Goal: Transaction & Acquisition: Purchase product/service

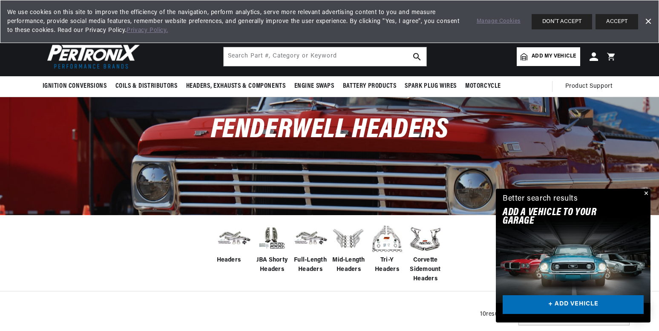
click at [648, 193] on button "Close" at bounding box center [645, 194] width 10 height 10
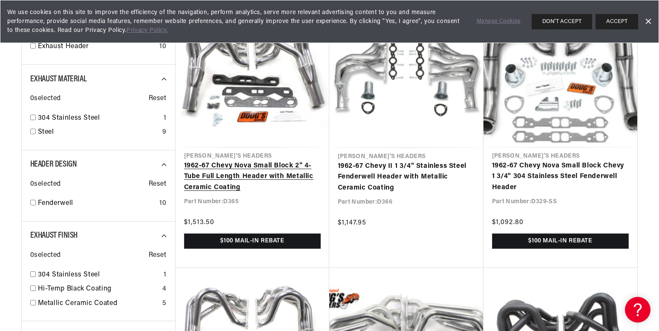
scroll to position [0, 1063]
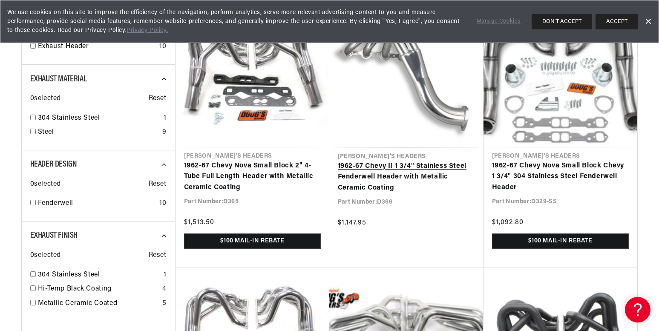
click at [364, 182] on link "1962-67 Chevy II 1 3/4" Stainless Steel Fenderwell Header with Metallic Ceramic…" at bounding box center [406, 177] width 137 height 33
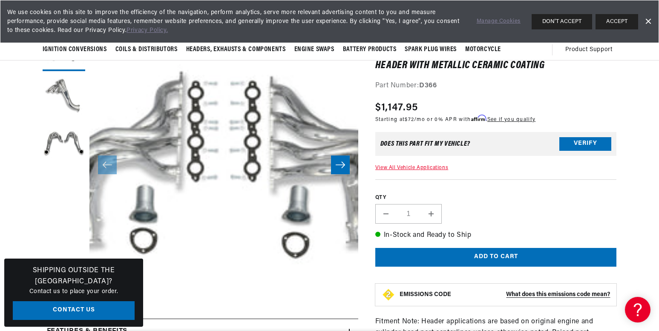
scroll to position [0, 531]
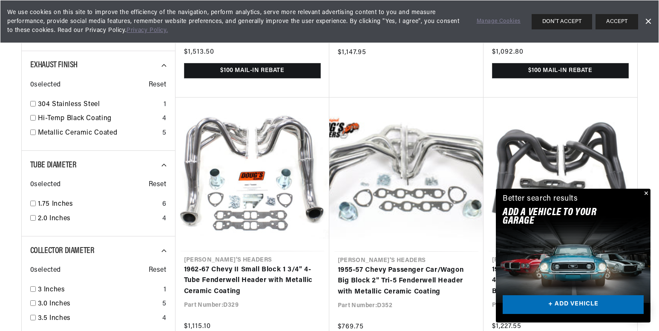
click at [646, 193] on button "Close" at bounding box center [645, 194] width 10 height 10
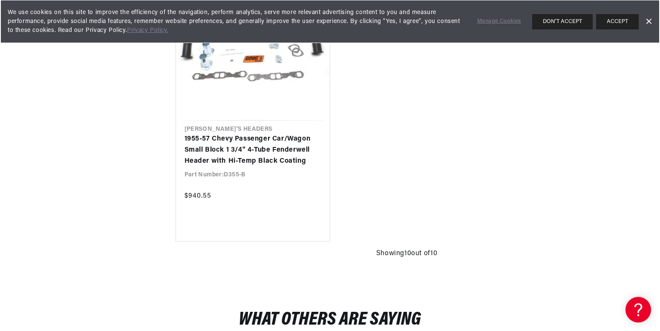
scroll to position [1192, 0]
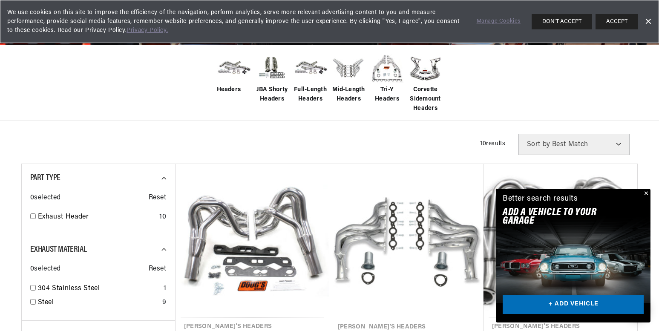
scroll to position [255, 0]
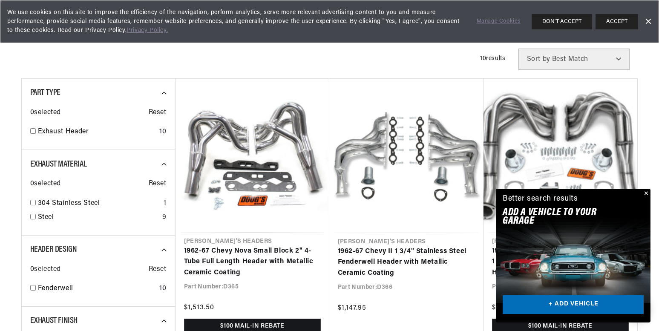
click at [645, 193] on button "Close" at bounding box center [645, 194] width 10 height 10
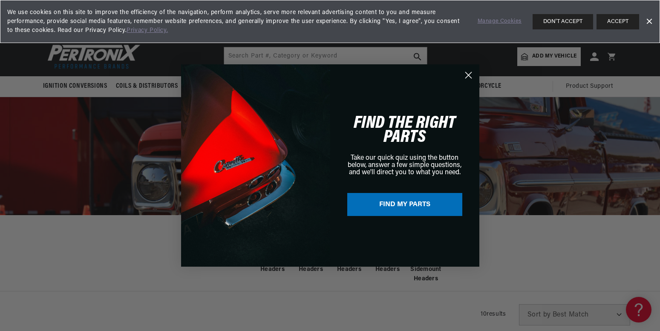
scroll to position [0, 603]
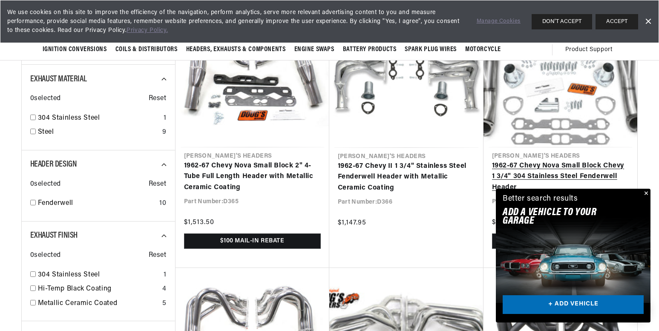
scroll to position [0, 531]
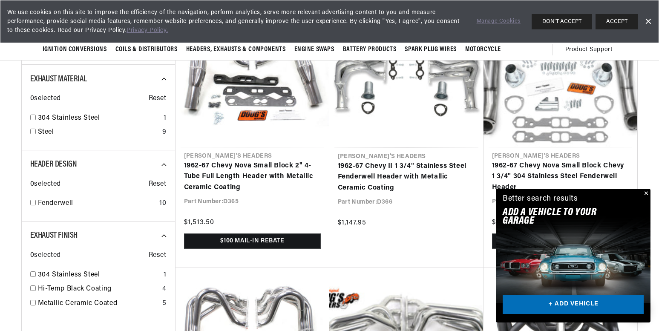
click at [647, 191] on button "Close" at bounding box center [645, 194] width 10 height 10
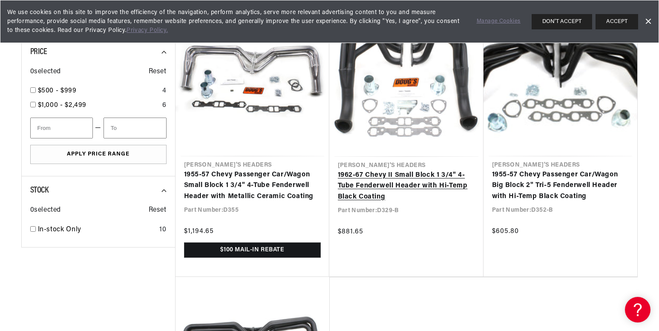
scroll to position [894, 0]
